Goal: Task Accomplishment & Management: Use online tool/utility

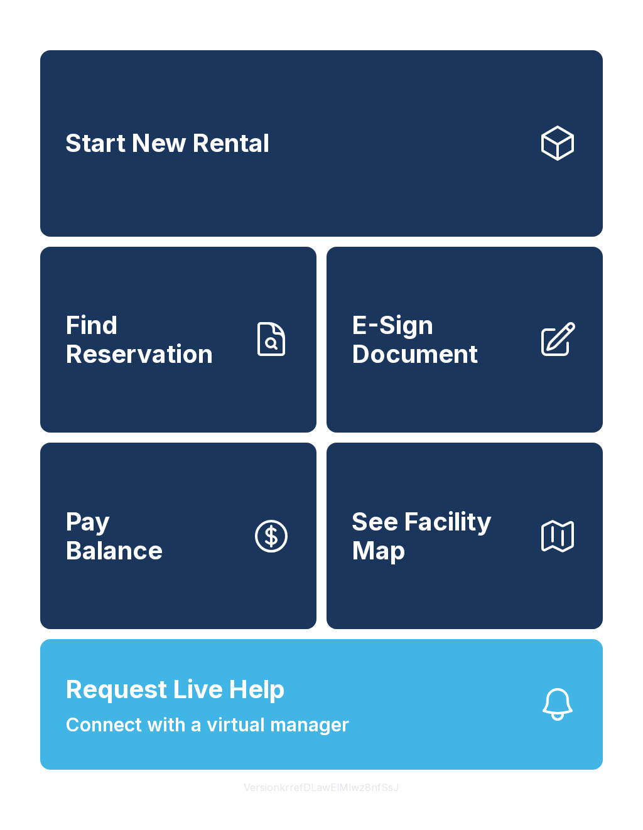
click at [453, 365] on span "E-Sign Document" at bounding box center [439, 339] width 176 height 57
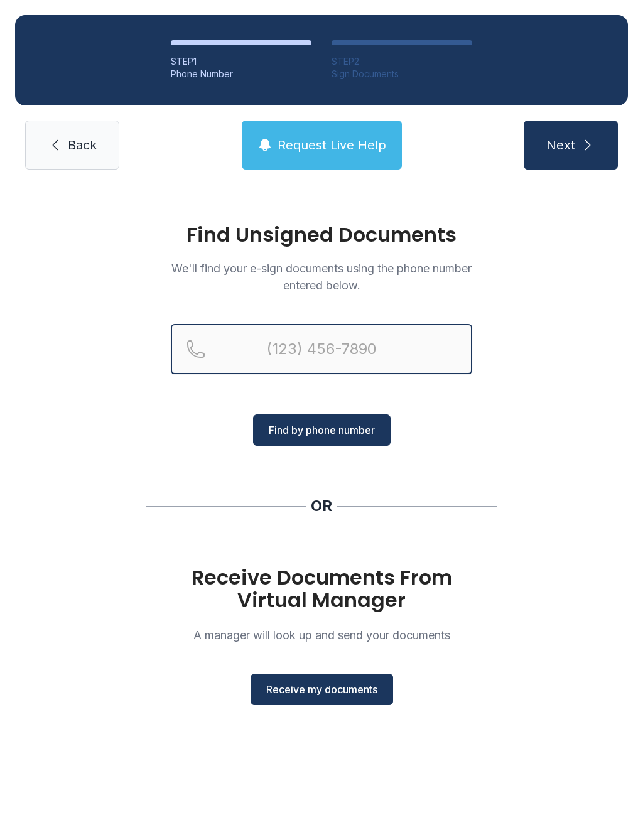
click at [312, 350] on input "Reservation phone number" at bounding box center [321, 349] width 301 height 50
type input "[PHONE_NUMBER]"
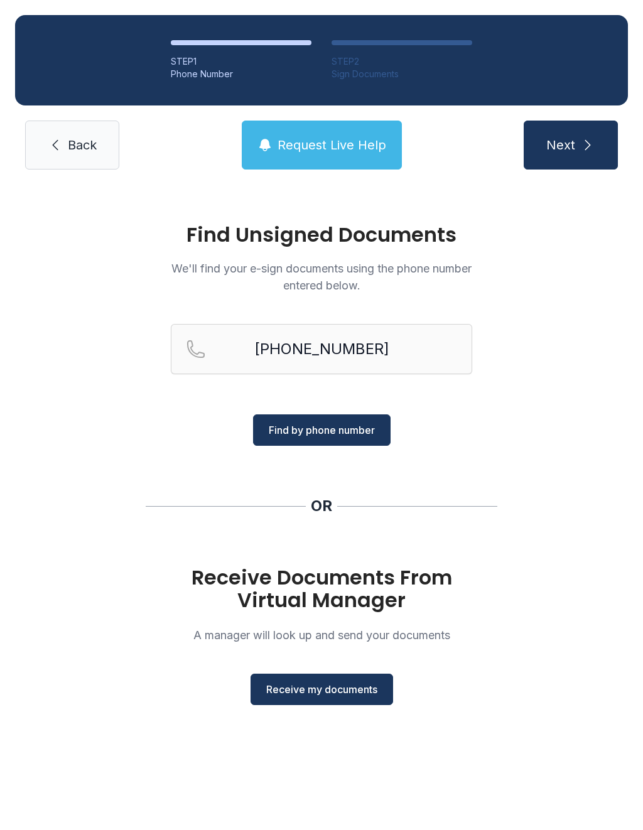
click at [326, 424] on span "Find by phone number" at bounding box center [322, 429] width 106 height 15
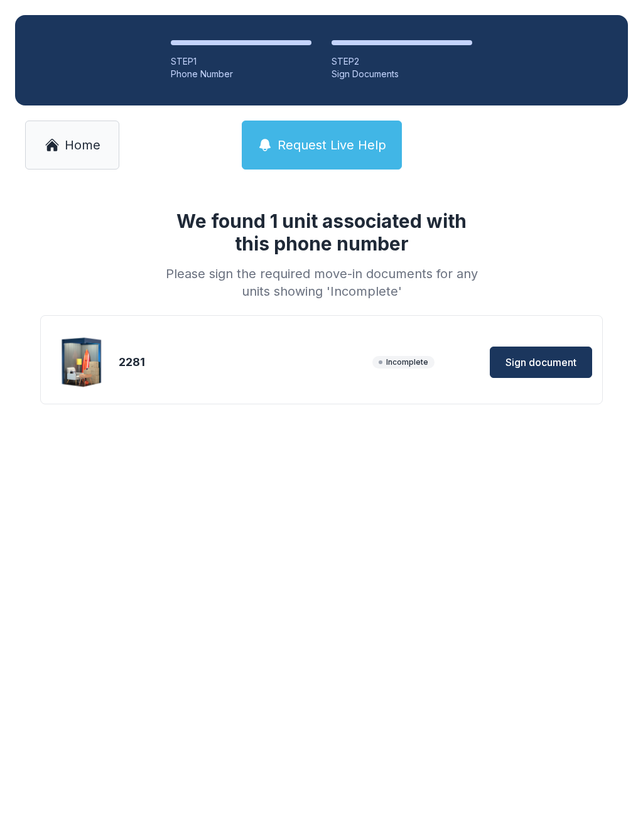
click at [338, 421] on div "We found 1 unit associated with this phone number Please sign the required move…" at bounding box center [321, 320] width 643 height 270
click at [88, 365] on img at bounding box center [82, 362] width 60 height 60
click at [530, 377] on button "Sign document" at bounding box center [541, 361] width 102 height 31
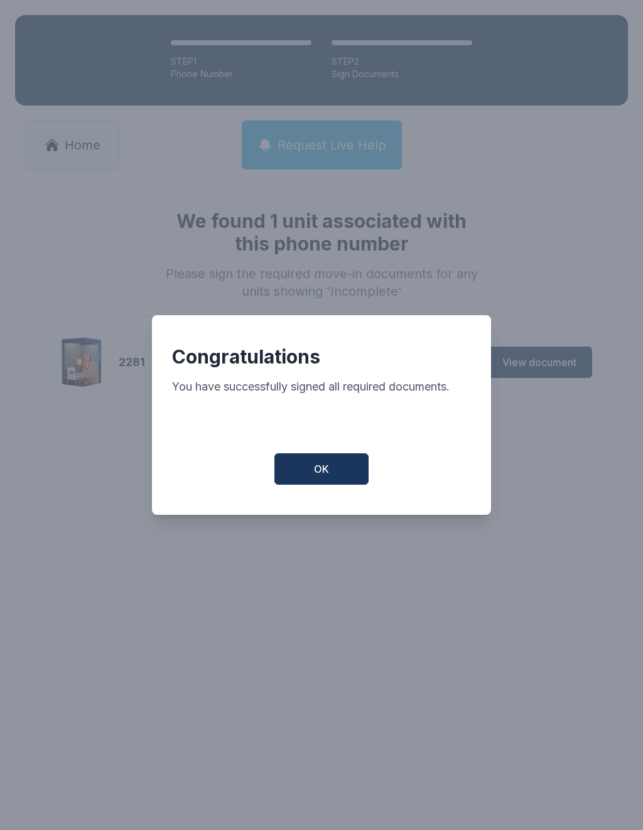
click at [318, 466] on button "OK" at bounding box center [321, 468] width 94 height 31
